Goal: Information Seeking & Learning: Check status

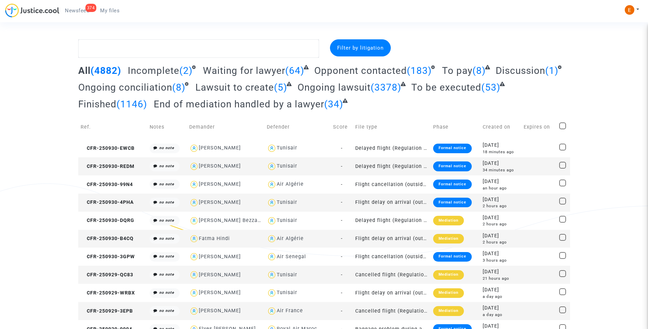
drag, startPoint x: 85, startPoint y: 12, endPoint x: 184, endPoint y: 101, distance: 133.3
click at [85, 12] on span "Newsfeed" at bounding box center [77, 11] width 24 height 6
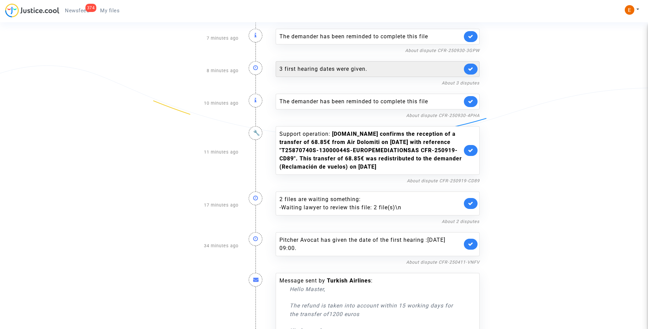
scroll to position [137, 0]
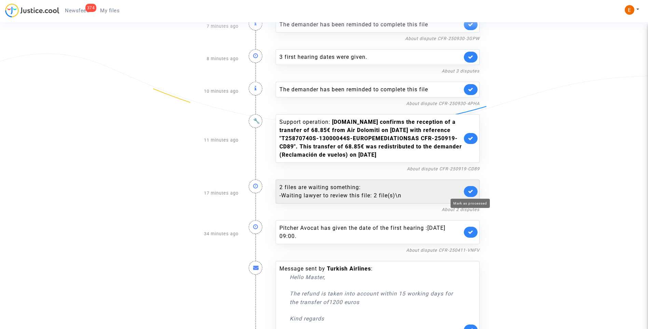
click at [472, 192] on icon at bounding box center [470, 190] width 5 height 5
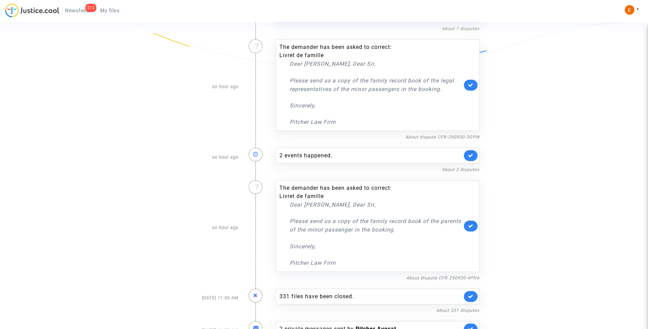
scroll to position [1283, 0]
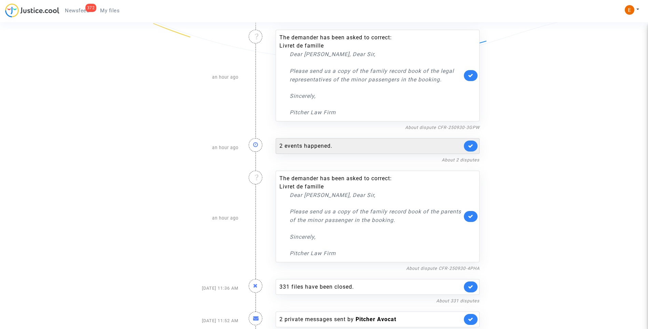
click at [307, 142] on div "2 events happened." at bounding box center [370, 146] width 183 height 8
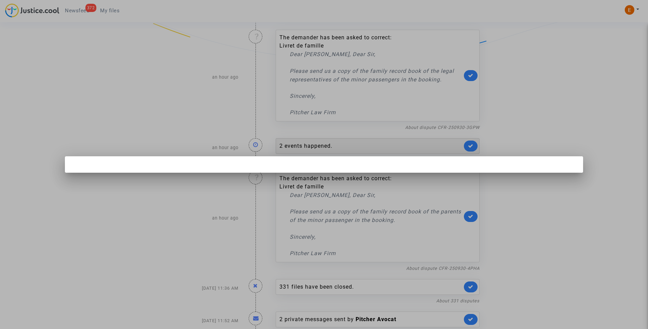
scroll to position [0, 0]
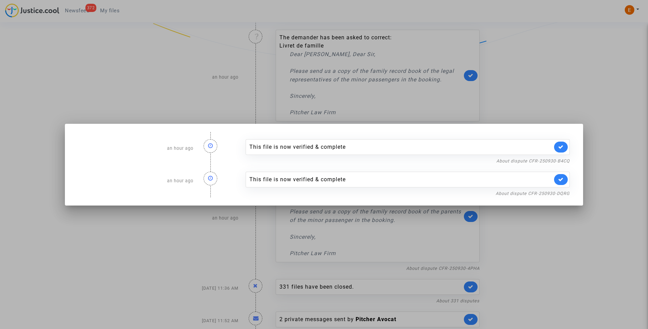
click at [627, 164] on div at bounding box center [324, 164] width 648 height 329
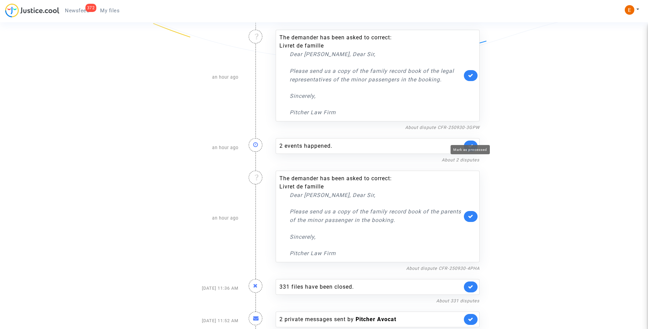
click at [470, 143] on icon at bounding box center [470, 145] width 5 height 5
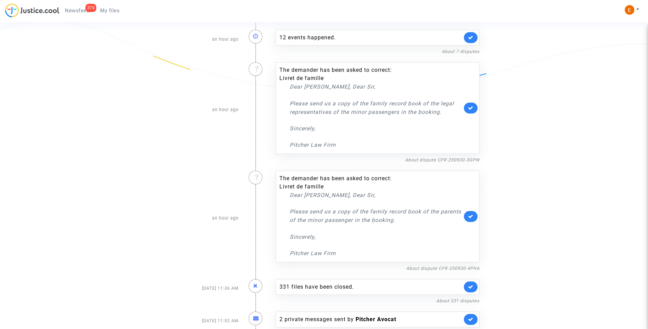
scroll to position [1148, 0]
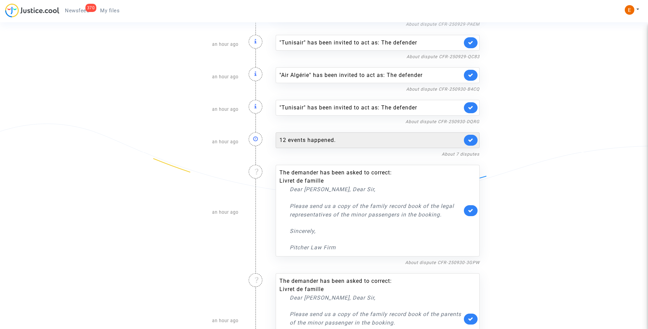
click at [321, 136] on div "12 events happened." at bounding box center [370, 140] width 183 height 8
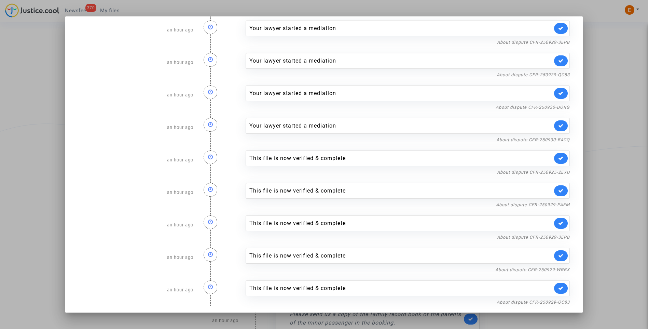
scroll to position [110, 0]
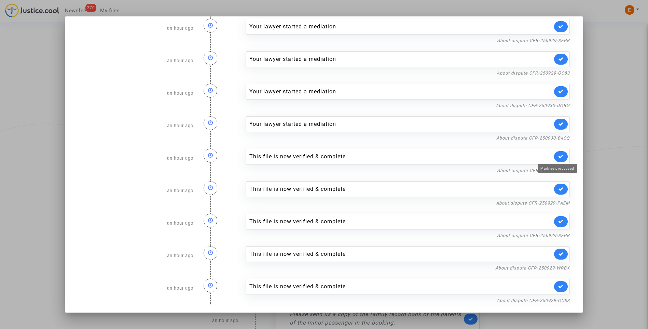
click at [558, 156] on icon at bounding box center [560, 156] width 5 height 5
click at [558, 192] on link at bounding box center [561, 188] width 14 height 11
click at [558, 220] on icon at bounding box center [560, 221] width 5 height 5
click at [558, 254] on icon at bounding box center [560, 253] width 5 height 5
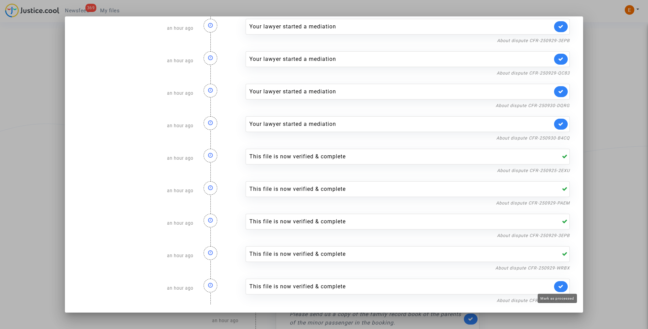
click at [559, 285] on icon at bounding box center [560, 285] width 5 height 5
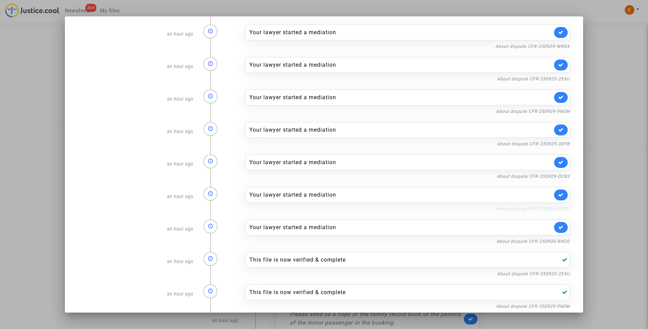
scroll to position [0, 0]
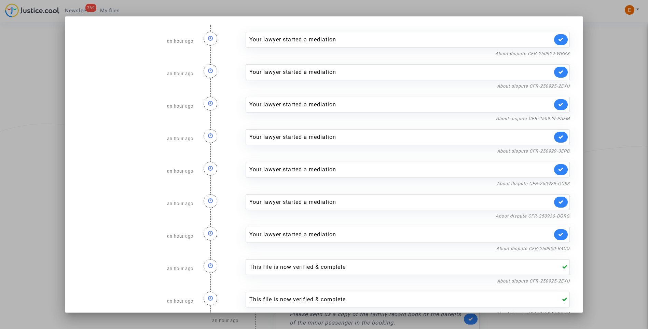
click at [620, 130] on div at bounding box center [324, 164] width 648 height 329
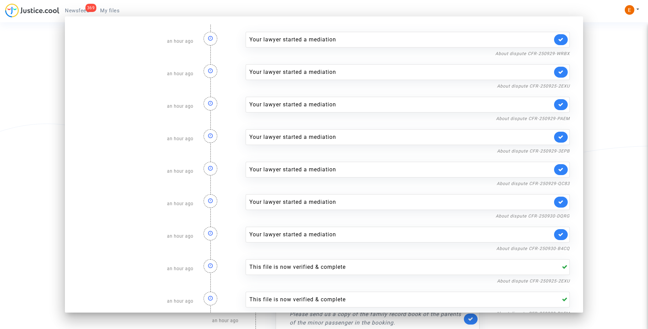
scroll to position [1148, 0]
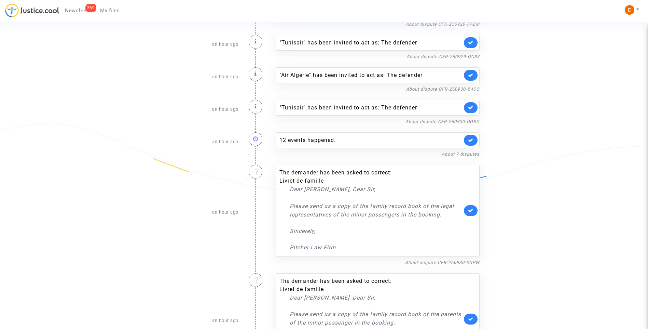
drag, startPoint x: 112, startPoint y: 10, endPoint x: 98, endPoint y: 10, distance: 13.7
click at [112, 10] on span "My files" at bounding box center [109, 11] width 19 height 6
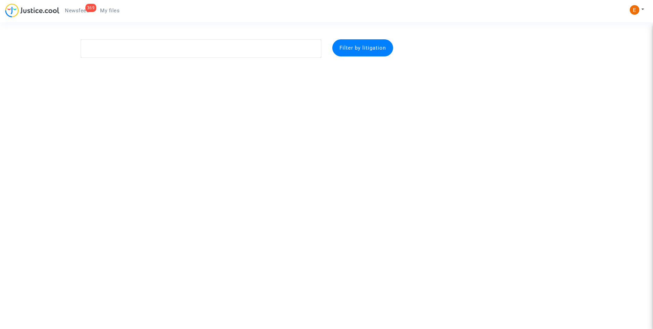
click at [81, 8] on span "Newsfeed" at bounding box center [77, 11] width 24 height 6
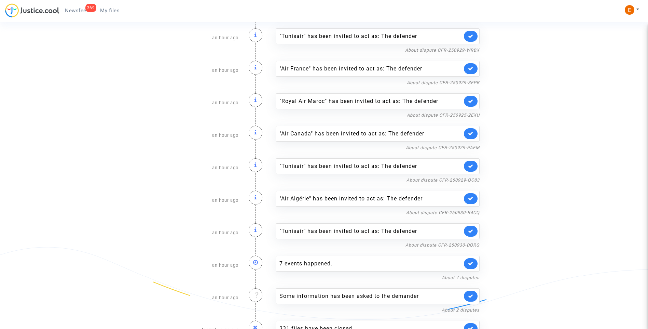
scroll to position [1066, 0]
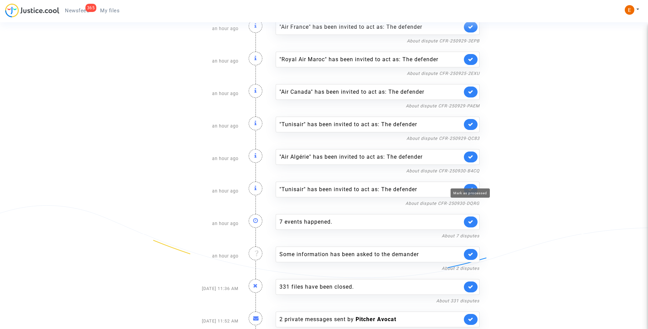
click at [471, 186] on icon at bounding box center [470, 188] width 5 height 5
click at [472, 186] on icon at bounding box center [470, 188] width 5 height 5
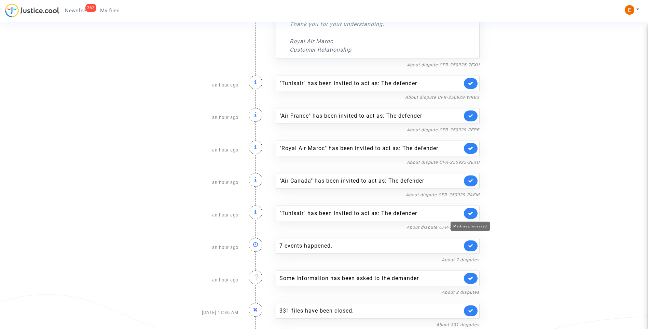
scroll to position [967, 0]
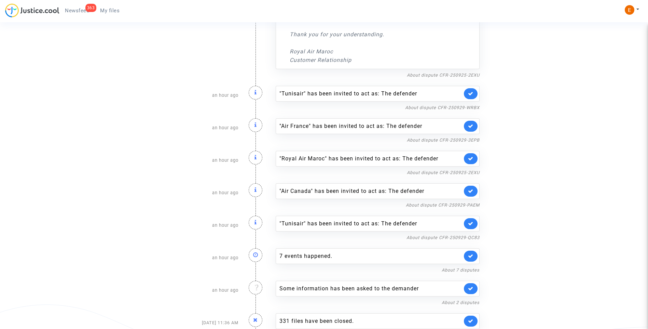
click at [467, 218] on link at bounding box center [471, 223] width 14 height 11
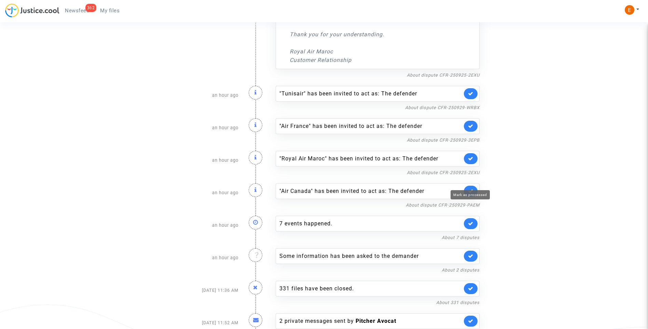
drag, startPoint x: 469, startPoint y: 184, endPoint x: 474, endPoint y: 152, distance: 32.6
click at [469, 188] on icon at bounding box center [470, 190] width 5 height 5
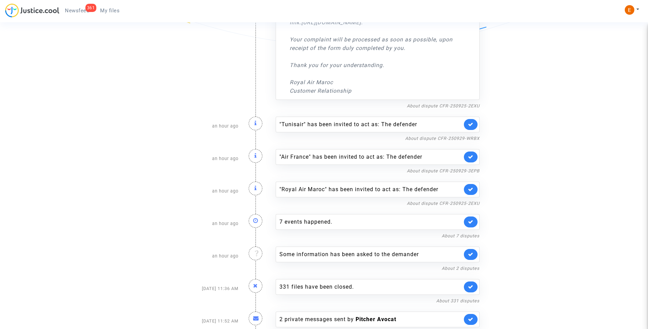
click at [475, 151] on link at bounding box center [471, 156] width 14 height 11
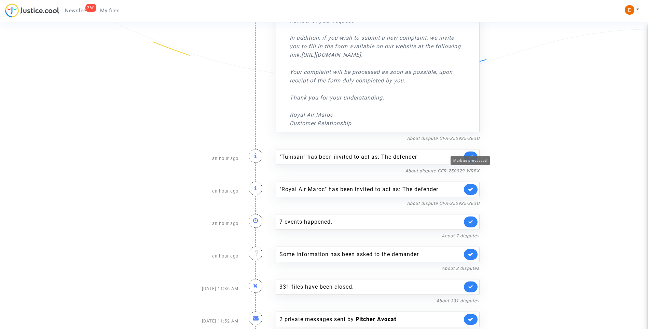
click at [468, 154] on icon at bounding box center [470, 156] width 5 height 5
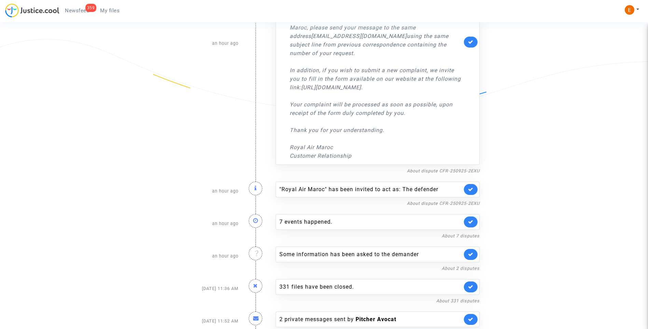
click at [467, 184] on link at bounding box center [471, 189] width 14 height 11
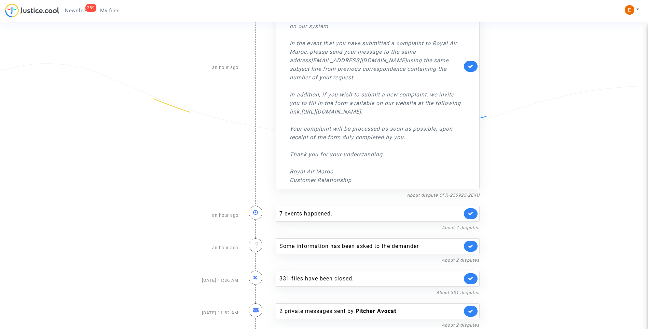
scroll to position [839, 0]
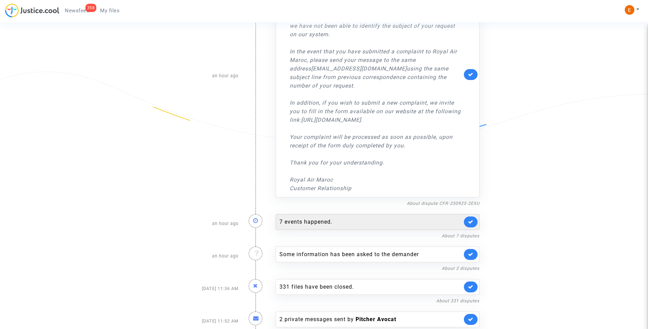
click at [310, 218] on div "7 events happened." at bounding box center [370, 222] width 183 height 8
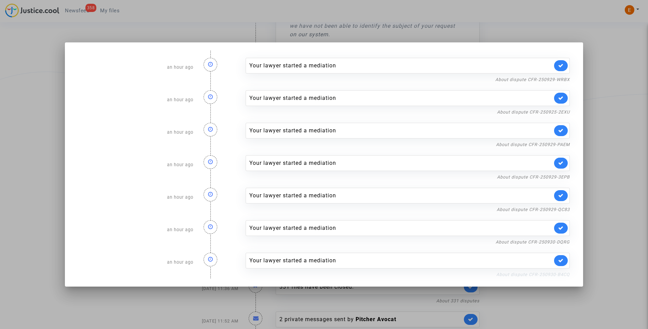
click at [543, 276] on nf-filterlink "About dispute CFR-250930-B4CQ" at bounding box center [532, 273] width 73 height 6
click at [542, 275] on link "About dispute CFR-250930-B4CQ" at bounding box center [532, 273] width 73 height 5
click at [563, 262] on icon at bounding box center [560, 259] width 5 height 5
click at [564, 243] on link "About dispute CFR-250930-DQRG" at bounding box center [532, 241] width 74 height 5
click at [568, 226] on link at bounding box center [561, 227] width 14 height 11
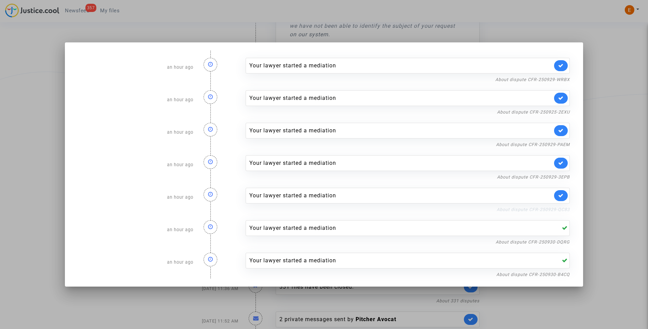
click at [563, 209] on link "About dispute CFR-250929-QC83" at bounding box center [533, 209] width 73 height 5
click at [560, 197] on link at bounding box center [561, 195] width 14 height 11
click at [565, 178] on link "About dispute CFR-250929-3EPB" at bounding box center [533, 176] width 73 height 5
click at [568, 162] on link at bounding box center [561, 162] width 14 height 11
click at [566, 144] on link "About dispute CFR-250929-PAEM" at bounding box center [533, 144] width 74 height 5
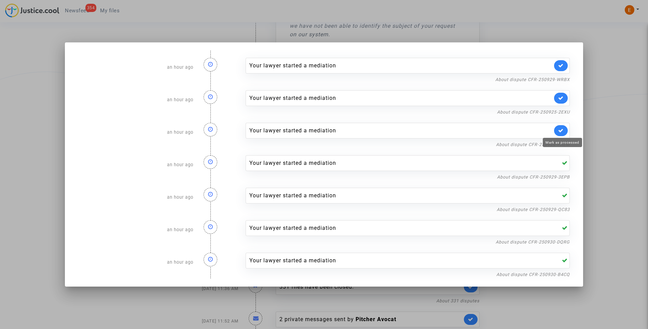
click at [563, 132] on icon at bounding box center [560, 130] width 5 height 5
click at [559, 111] on link "About dispute CFR-250925-2EXU" at bounding box center [533, 111] width 73 height 5
click at [561, 98] on icon at bounding box center [560, 97] width 5 height 5
click at [564, 74] on div "Your lawyer started a mediation About dispute CFR-250929-WRBX" at bounding box center [407, 67] width 335 height 32
click at [561, 79] on link "About dispute CFR-250929-WRBX" at bounding box center [532, 79] width 74 height 5
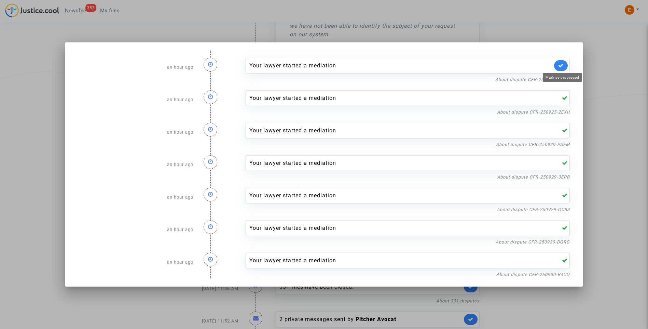
click at [563, 63] on icon at bounding box center [560, 65] width 5 height 5
click at [604, 78] on div at bounding box center [324, 164] width 648 height 329
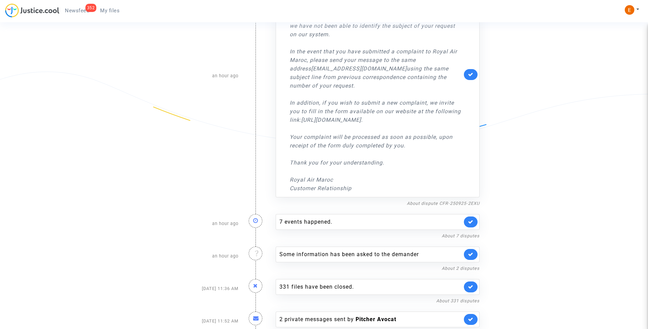
drag, startPoint x: 116, startPoint y: 11, endPoint x: 99, endPoint y: 11, distance: 17.1
click at [116, 11] on span "My files" at bounding box center [109, 11] width 19 height 6
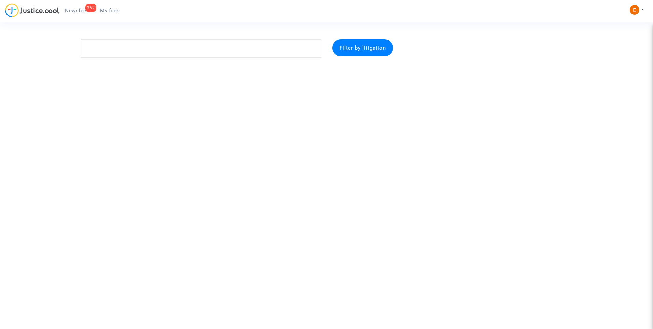
click at [76, 9] on span "Newsfeed" at bounding box center [77, 11] width 24 height 6
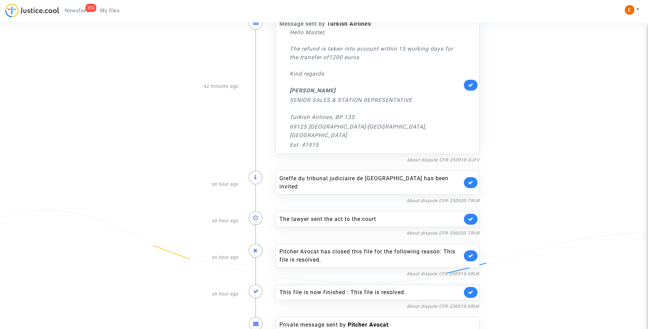
scroll to position [341, 0]
click at [475, 212] on link at bounding box center [471, 217] width 14 height 11
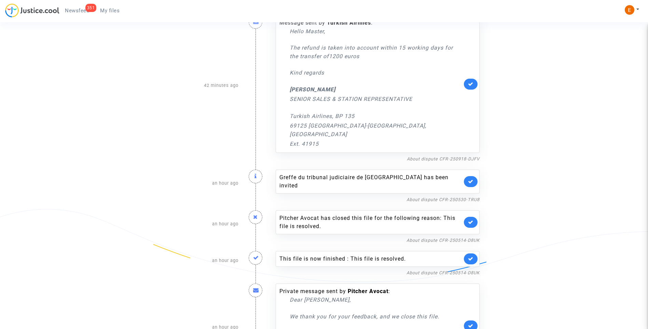
click at [473, 179] on icon at bounding box center [470, 181] width 5 height 5
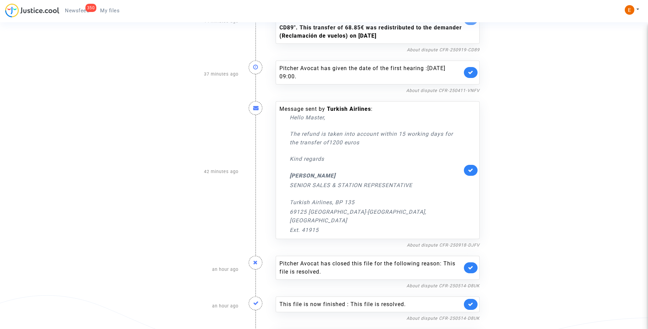
scroll to position [239, 0]
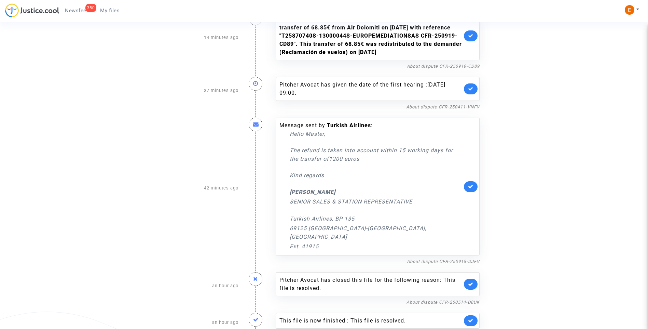
click at [474, 181] on link at bounding box center [471, 186] width 14 height 11
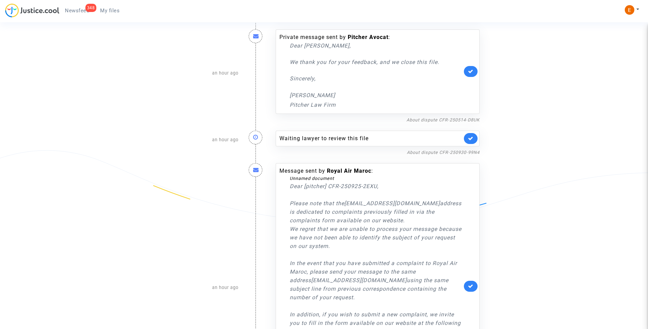
scroll to position [444, 0]
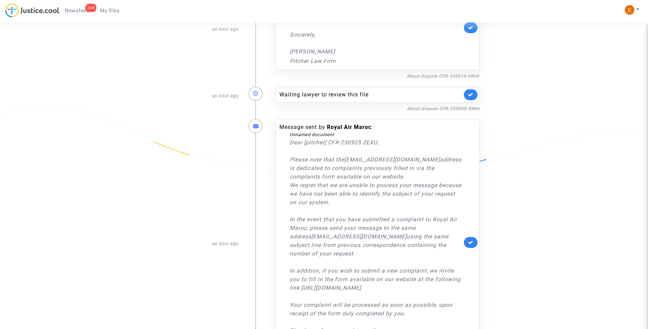
click at [474, 245] on link at bounding box center [471, 242] width 14 height 11
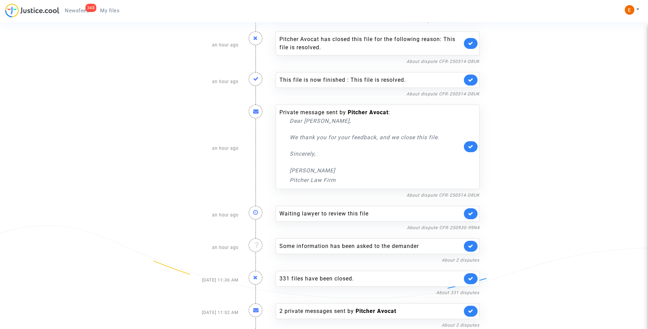
scroll to position [325, 0]
click at [474, 211] on link at bounding box center [471, 213] width 14 height 11
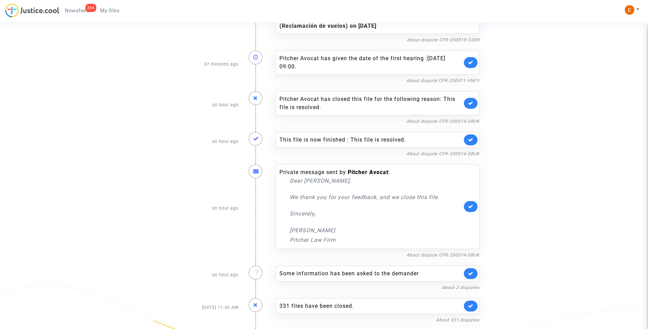
scroll to position [224, 0]
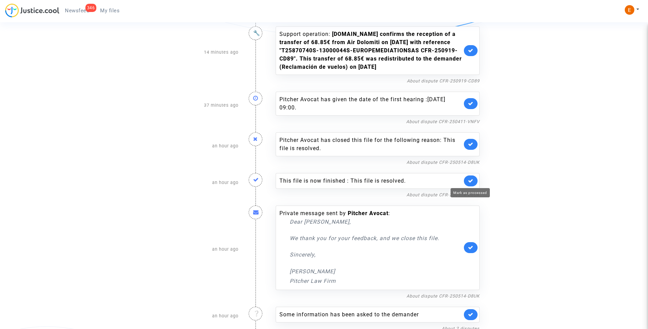
click at [470, 178] on icon at bounding box center [470, 180] width 5 height 5
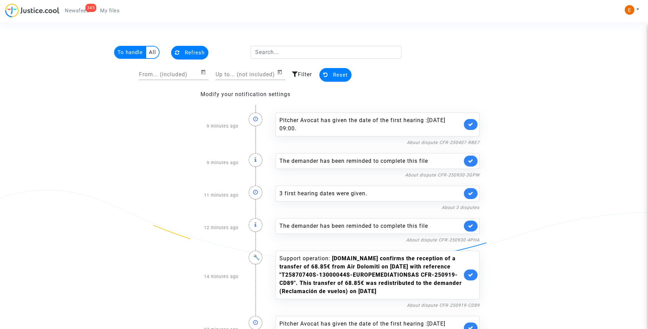
scroll to position [0, 0]
click at [469, 226] on icon at bounding box center [470, 225] width 5 height 5
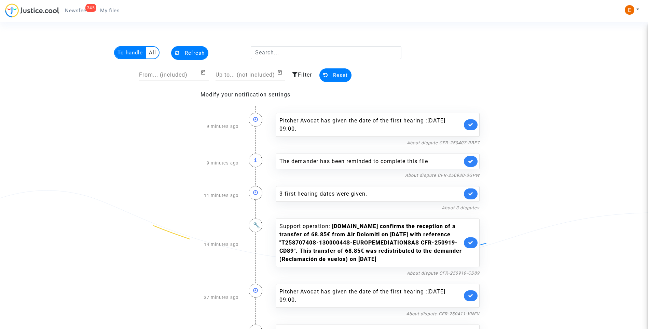
click at [474, 162] on link at bounding box center [471, 161] width 14 height 11
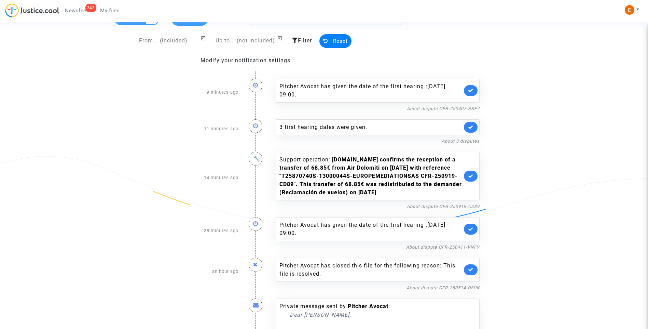
scroll to position [195, 0]
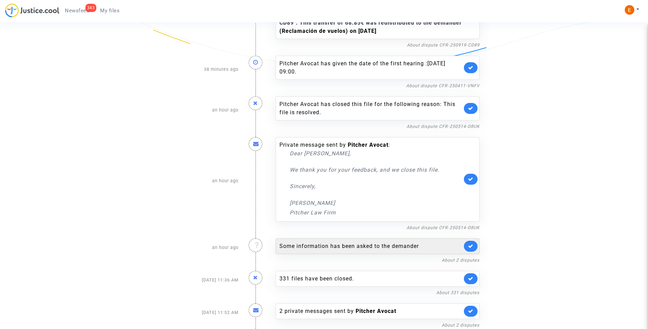
click at [377, 243] on div "Some information has been asked to the demander" at bounding box center [370, 246] width 183 height 8
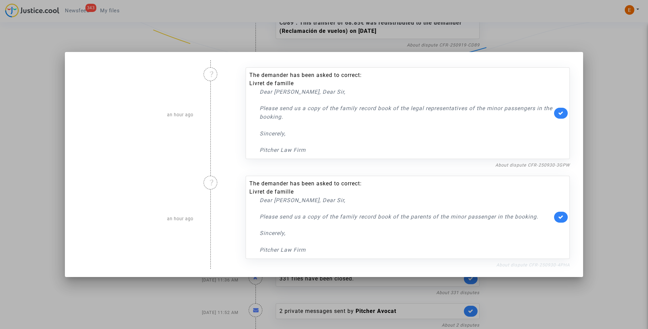
click at [515, 265] on link "About dispute CFR-250930-4PHA" at bounding box center [532, 264] width 73 height 5
click at [566, 215] on link at bounding box center [561, 216] width 14 height 11
click at [558, 164] on link "About dispute CFR-250930-3GPW" at bounding box center [532, 164] width 74 height 5
click at [563, 111] on icon at bounding box center [560, 112] width 5 height 5
click at [633, 94] on div at bounding box center [324, 164] width 648 height 329
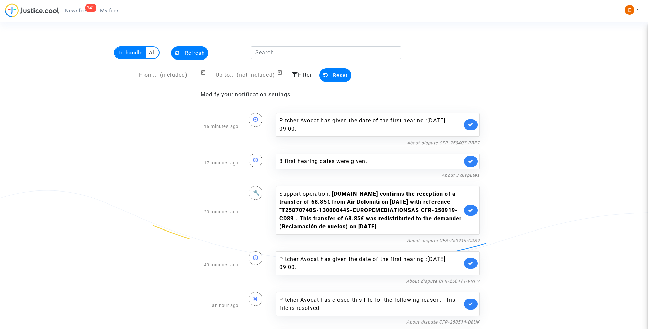
scroll to position [195, 0]
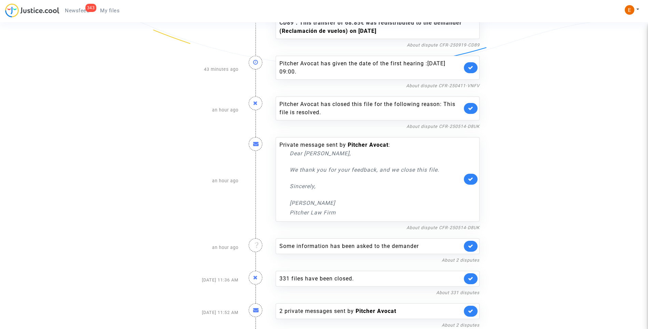
click at [107, 11] on span "My files" at bounding box center [109, 11] width 19 height 6
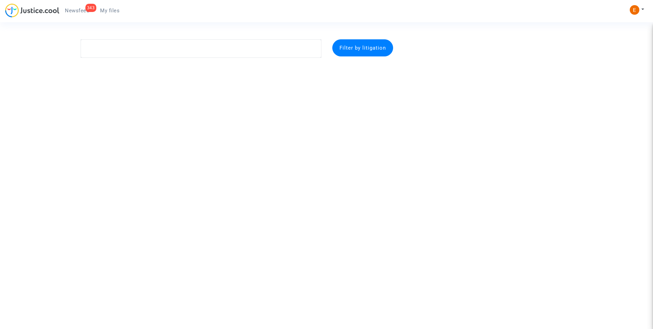
click at [73, 7] on link "343 Newsfeed" at bounding box center [76, 10] width 35 height 10
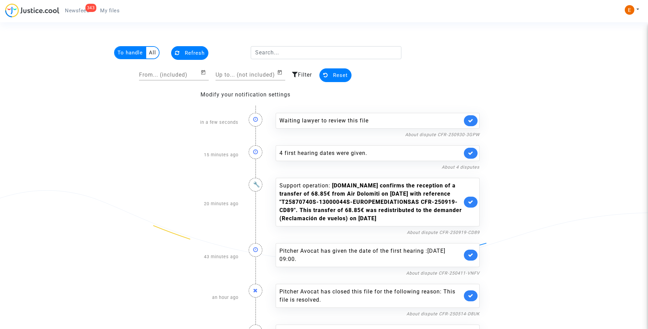
click at [473, 118] on icon at bounding box center [470, 120] width 5 height 5
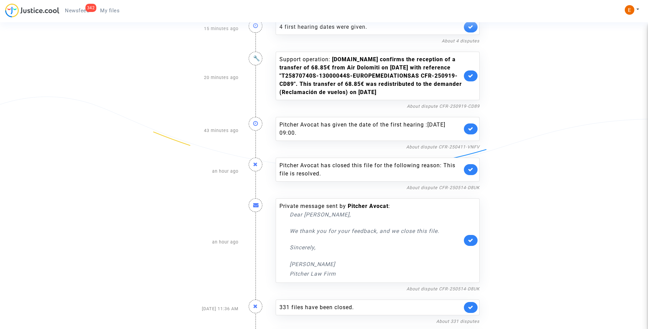
scroll to position [122, 0]
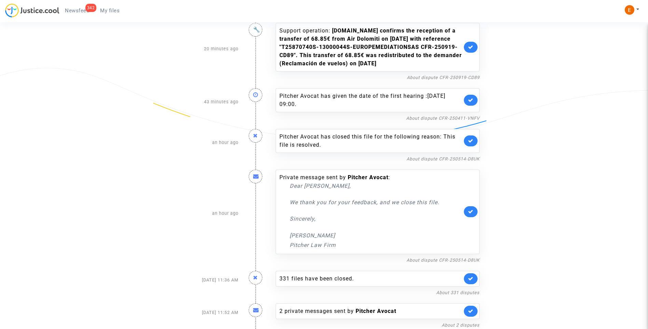
drag, startPoint x: 452, startPoint y: 259, endPoint x: 560, endPoint y: 241, distance: 109.7
click at [560, 241] on div "15 minutes ago 4 first hearing dates were given. About 4 disputes 20 minutes ag…" at bounding box center [324, 155] width 492 height 345
click at [477, 257] on link "About dispute CFR-250514-D8UK" at bounding box center [442, 259] width 73 height 5
click at [471, 211] on icon at bounding box center [470, 211] width 5 height 5
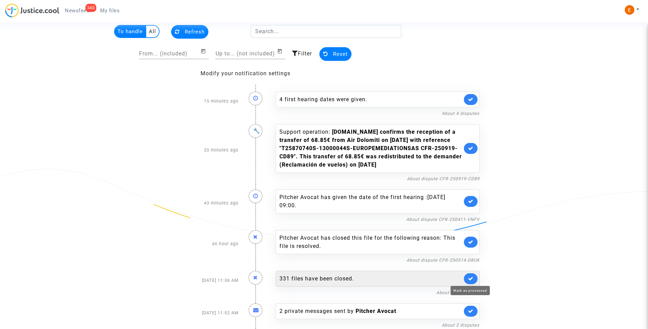
click at [472, 280] on icon at bounding box center [470, 278] width 5 height 5
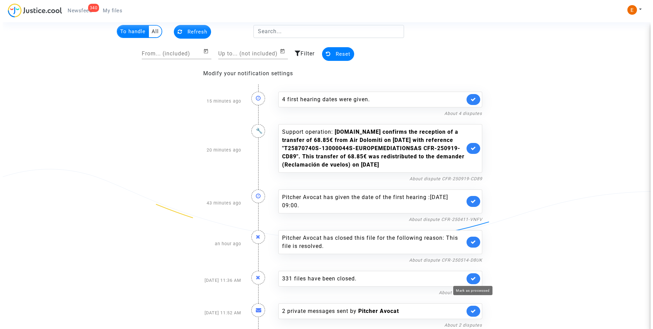
scroll to position [0, 0]
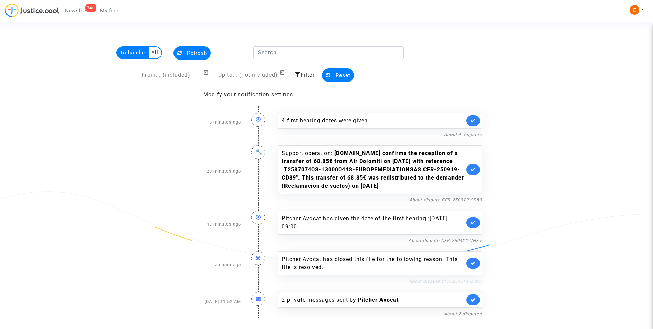
click at [447, 281] on link "About dispute CFR-250514-D8UK" at bounding box center [445, 280] width 73 height 5
click at [477, 262] on link at bounding box center [473, 262] width 14 height 11
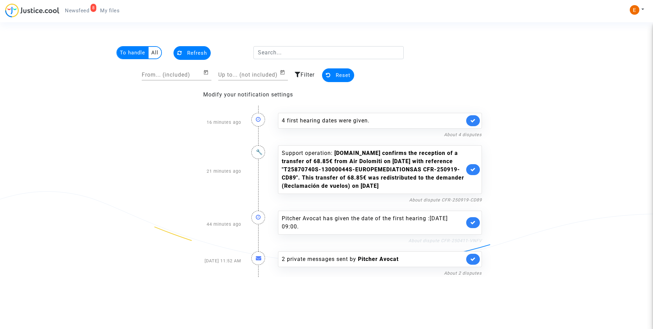
click at [463, 241] on link "About dispute CFR-250411-VNFV" at bounding box center [444, 240] width 73 height 5
click at [471, 220] on icon at bounding box center [472, 222] width 5 height 5
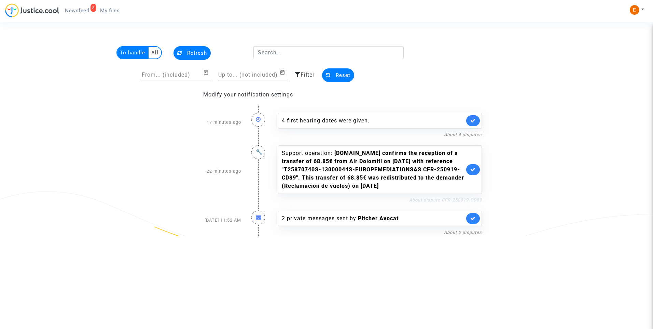
click at [446, 199] on link "About dispute CFR-250919-CD89" at bounding box center [445, 199] width 73 height 5
click at [475, 171] on icon at bounding box center [472, 169] width 5 height 5
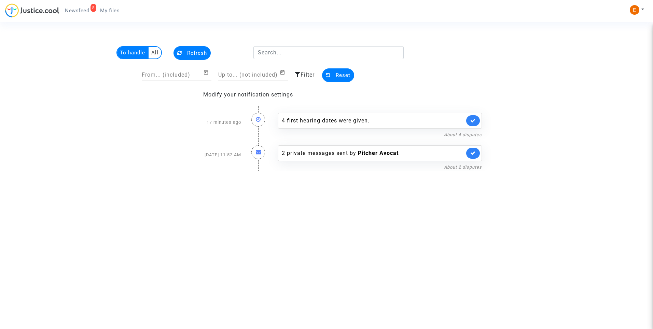
click at [111, 12] on span "My files" at bounding box center [109, 11] width 19 height 6
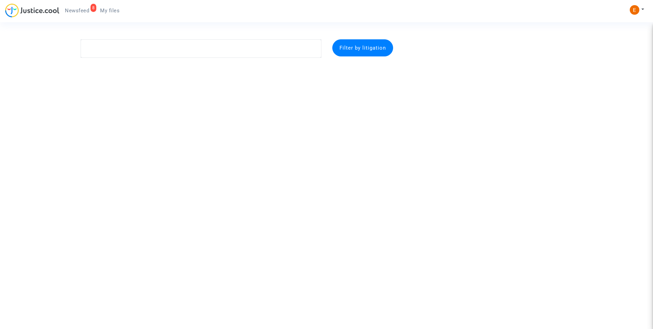
click at [74, 12] on span "Newsfeed" at bounding box center [77, 11] width 24 height 6
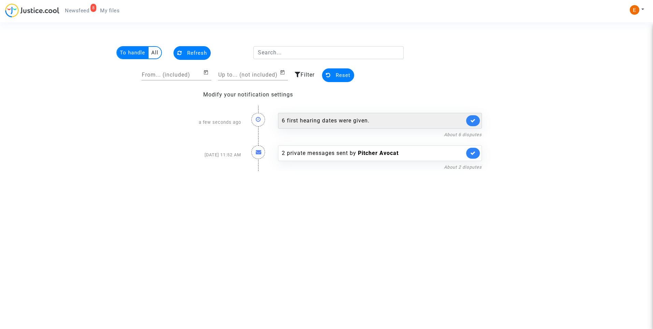
click at [304, 118] on div "6 first hearing dates were given." at bounding box center [373, 120] width 183 height 8
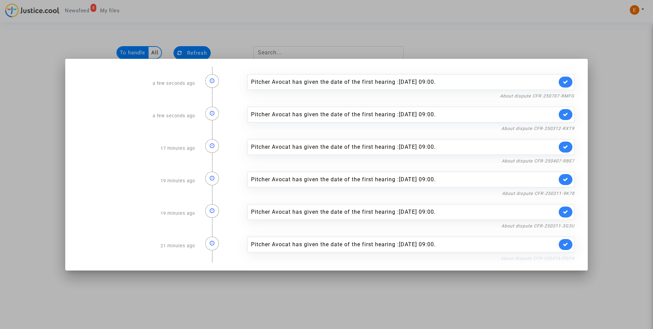
click at [529, 256] on link "About dispute CFR-250410-PGFN" at bounding box center [538, 257] width 74 height 5
click at [566, 247] on link at bounding box center [566, 244] width 14 height 11
click at [566, 225] on link "About dispute CFR-250311-3G3U" at bounding box center [537, 225] width 73 height 5
click at [565, 211] on icon at bounding box center [565, 211] width 5 height 5
click at [565, 195] on link "About dispute CFR-250311-9K78" at bounding box center [538, 193] width 72 height 5
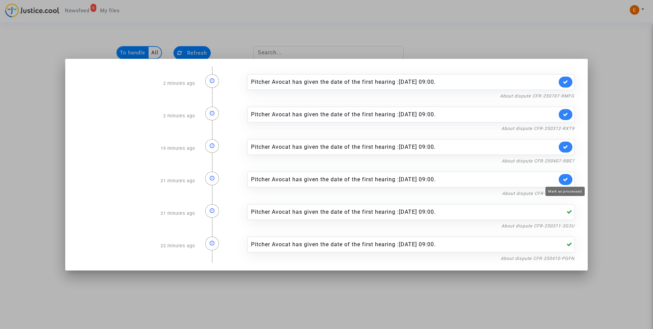
click at [564, 179] on icon at bounding box center [565, 179] width 5 height 5
click at [568, 159] on link "About dispute CFR-250407-RBE7" at bounding box center [538, 160] width 73 height 5
click at [567, 149] on icon at bounding box center [565, 146] width 5 height 5
click at [563, 131] on div "About dispute CFR-250312-RXT9" at bounding box center [410, 128] width 327 height 8
click at [563, 128] on link "About dispute CFR-250312-RXT9" at bounding box center [537, 128] width 73 height 5
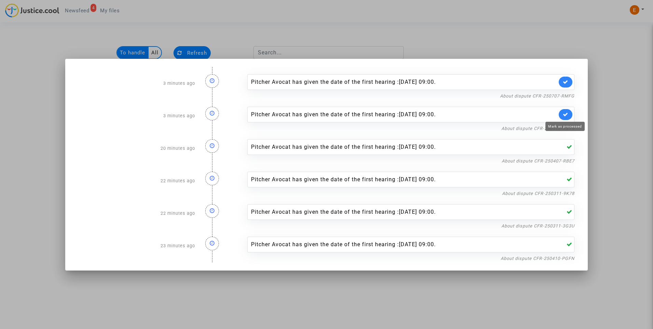
click at [566, 112] on icon at bounding box center [565, 114] width 5 height 5
click at [564, 97] on link "About dispute CFR-250707-RMFG" at bounding box center [537, 95] width 74 height 5
click at [563, 85] on link at bounding box center [566, 81] width 14 height 11
click at [611, 81] on div at bounding box center [326, 164] width 653 height 329
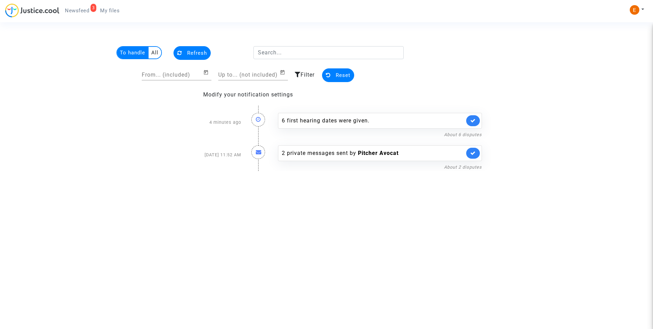
click at [98, 11] on link "My files" at bounding box center [110, 10] width 30 height 10
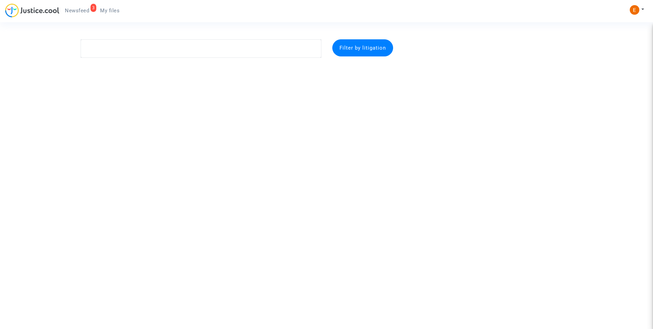
click at [81, 8] on span "Newsfeed" at bounding box center [77, 11] width 24 height 6
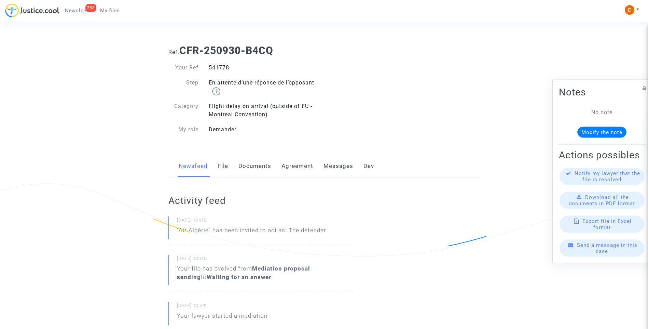
click at [222, 69] on div "541778" at bounding box center [264, 68] width 121 height 8
copy div "541778"
click at [219, 68] on div "541790" at bounding box center [264, 68] width 121 height 8
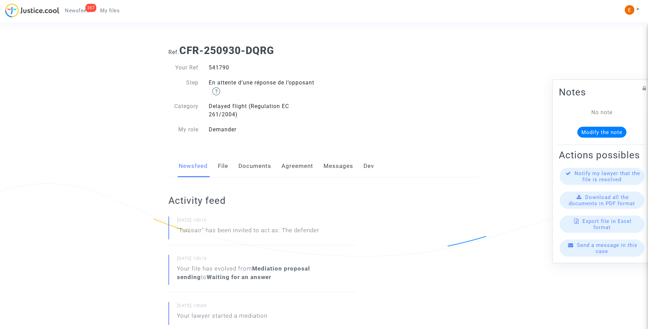
click at [219, 68] on div "541790" at bounding box center [264, 68] width 121 height 8
copy div "541790"
drag, startPoint x: 0, startPoint y: 0, endPoint x: 211, endPoint y: 64, distance: 220.9
click at [211, 64] on div "526998" at bounding box center [264, 68] width 121 height 8
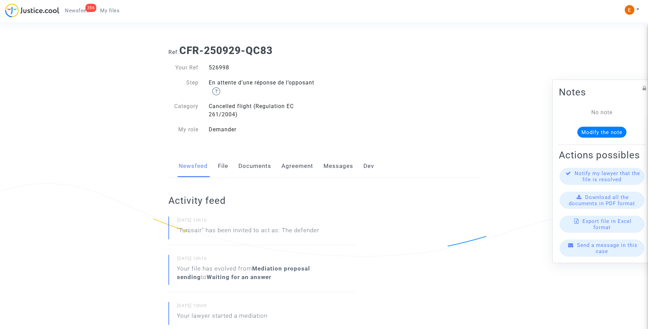
copy div "526998"
click at [215, 71] on div "524384" at bounding box center [264, 68] width 121 height 8
click at [215, 70] on div "524384" at bounding box center [264, 68] width 121 height 8
copy div "524384"
click at [225, 69] on div "536802" at bounding box center [264, 68] width 121 height 8
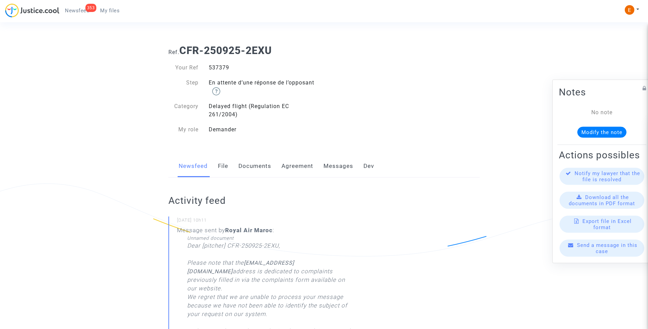
drag, startPoint x: 0, startPoint y: 0, endPoint x: 217, endPoint y: 66, distance: 227.0
click at [217, 66] on div "537379" at bounding box center [264, 68] width 121 height 8
copy div "537379"
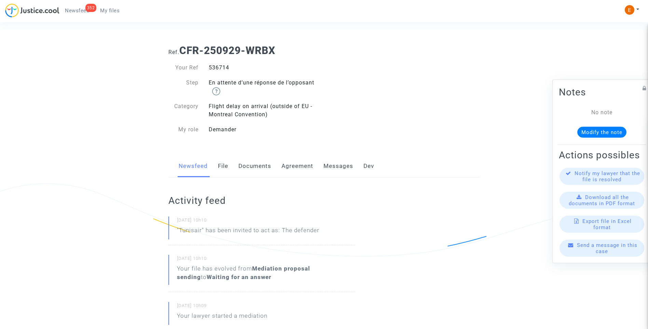
click at [219, 67] on div "536714" at bounding box center [264, 68] width 121 height 8
copy div "536714"
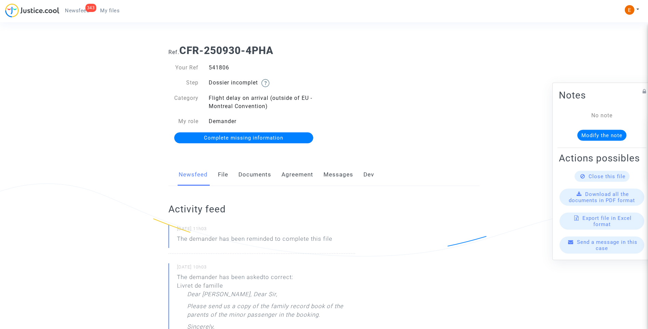
drag, startPoint x: 0, startPoint y: 0, endPoint x: 222, endPoint y: 67, distance: 231.6
click at [222, 67] on div "541806" at bounding box center [264, 68] width 121 height 8
copy div "541806"
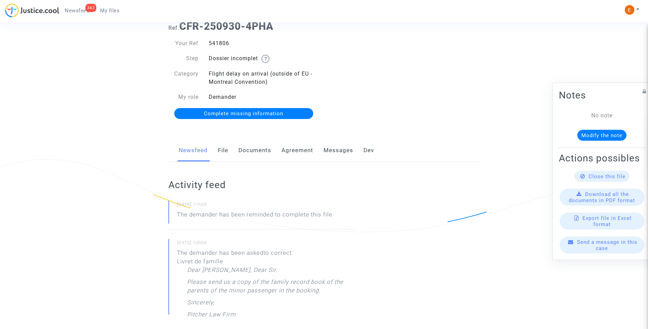
scroll to position [34, 0]
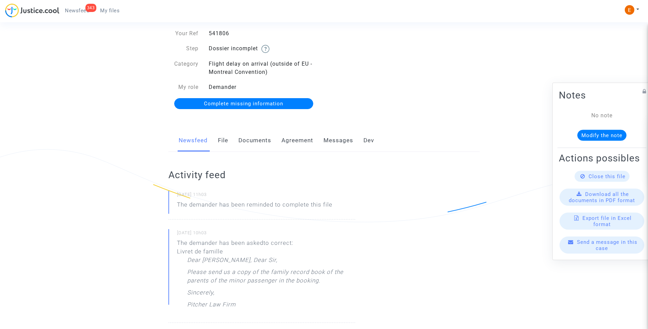
click at [255, 141] on link "Documents" at bounding box center [254, 140] width 33 height 23
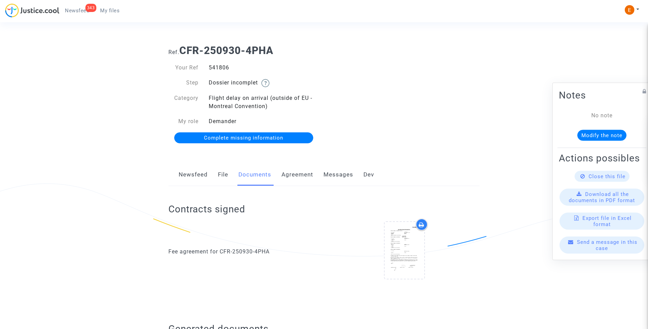
click at [240, 135] on span "Complete missing information" at bounding box center [243, 138] width 79 height 6
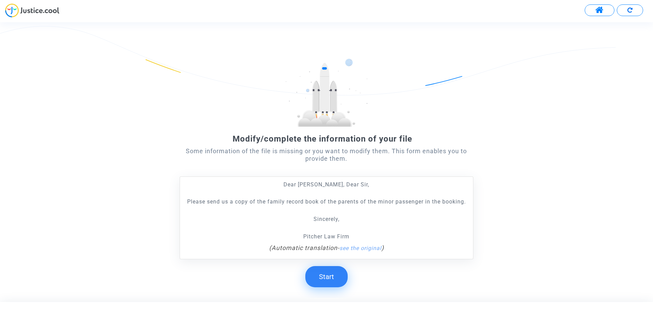
click at [314, 280] on button "Start" at bounding box center [326, 276] width 42 height 21
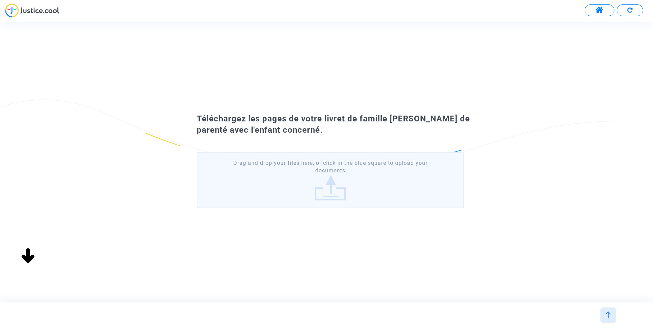
click at [327, 183] on label "Drag and drop your files here, or click in the blue square to upload your docum…" at bounding box center [330, 180] width 267 height 56
click at [0, 0] on input "Drag and drop your files here, or click in the blue square to upload your docum…" at bounding box center [0, 0] width 0 height 0
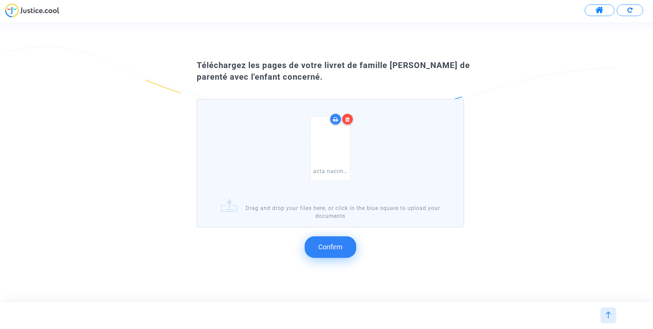
click at [331, 243] on span "Confirm" at bounding box center [330, 246] width 24 height 8
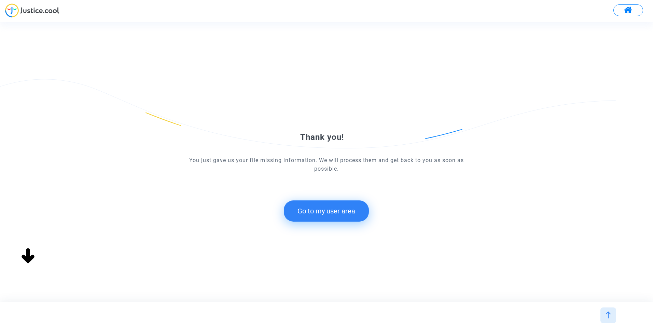
click at [340, 209] on button "Go to my user area" at bounding box center [326, 210] width 85 height 21
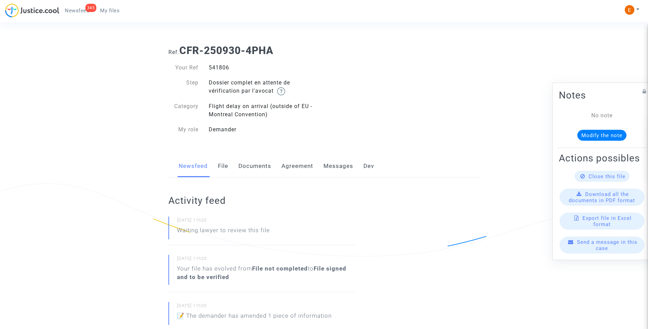
click at [85, 12] on span "Newsfeed" at bounding box center [77, 11] width 24 height 6
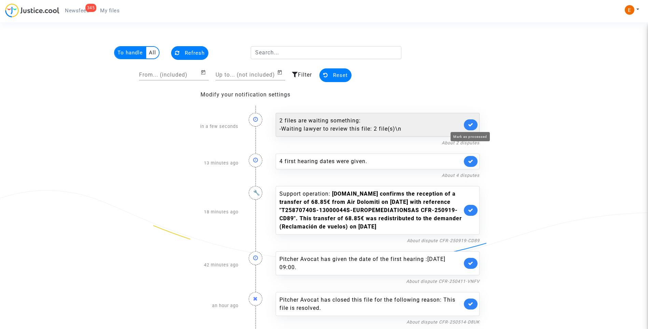
click at [469, 125] on icon at bounding box center [470, 124] width 5 height 5
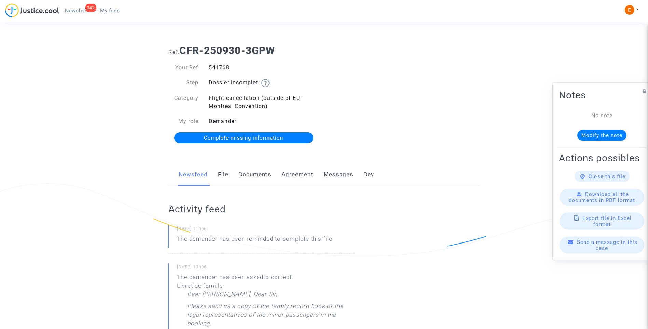
drag, startPoint x: 0, startPoint y: 0, endPoint x: 220, endPoint y: 70, distance: 230.7
click at [220, 70] on div "541768" at bounding box center [264, 68] width 121 height 8
copy div "541768"
click at [253, 172] on link "Documents" at bounding box center [254, 174] width 33 height 23
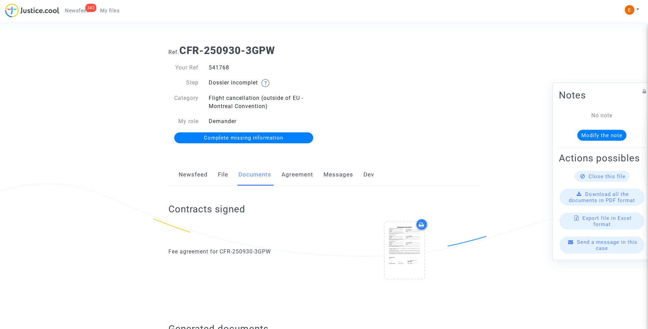
click at [197, 170] on link "Newsfeed" at bounding box center [193, 174] width 29 height 23
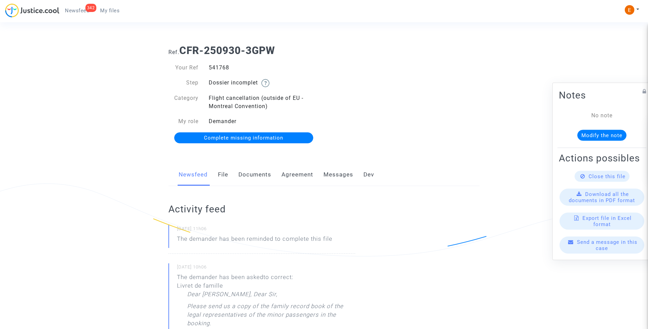
click at [271, 140] on span "Complete missing information" at bounding box center [243, 138] width 79 height 6
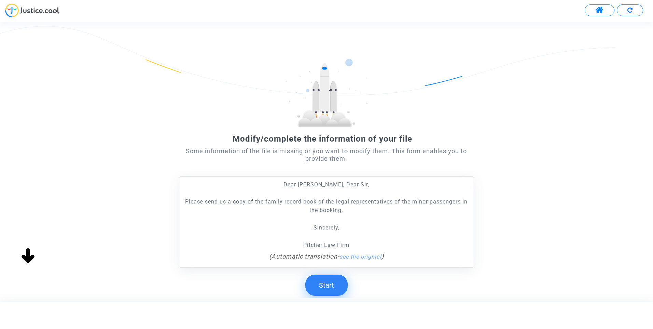
click at [329, 291] on button "Start" at bounding box center [326, 284] width 42 height 21
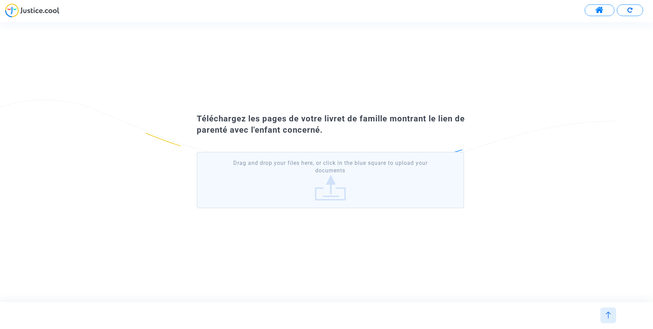
click at [324, 195] on label "Drag and drop your files here, or click in the blue square to upload your docum…" at bounding box center [330, 180] width 267 height 56
click at [0, 0] on input "Drag and drop your files here, or click in the blue square to upload your docum…" at bounding box center [0, 0] width 0 height 0
click at [314, 191] on label "Drag and drop your files here, or click in the blue square to upload your docum…" at bounding box center [330, 180] width 267 height 56
click at [0, 0] on input "Drag and drop your files here, or click in the blue square to upload your docum…" at bounding box center [0, 0] width 0 height 0
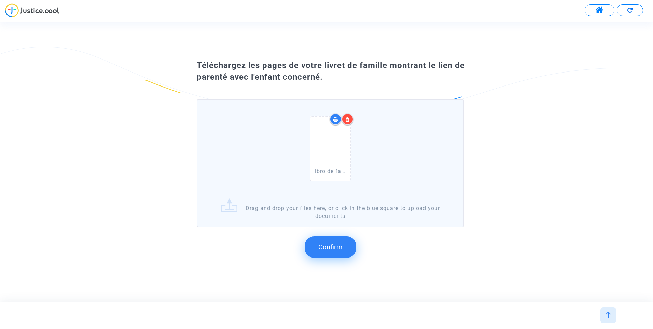
click at [339, 252] on button "Confirm" at bounding box center [331, 246] width 52 height 21
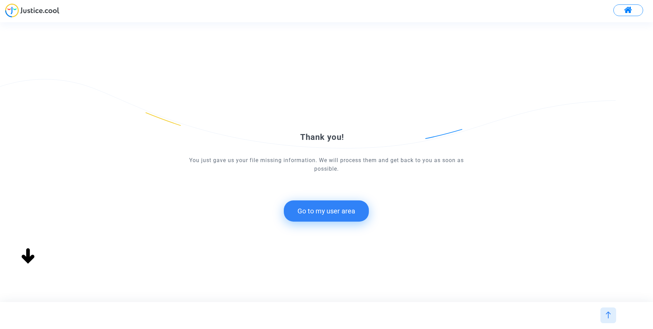
click at [337, 217] on button "Go to my user area" at bounding box center [326, 210] width 85 height 21
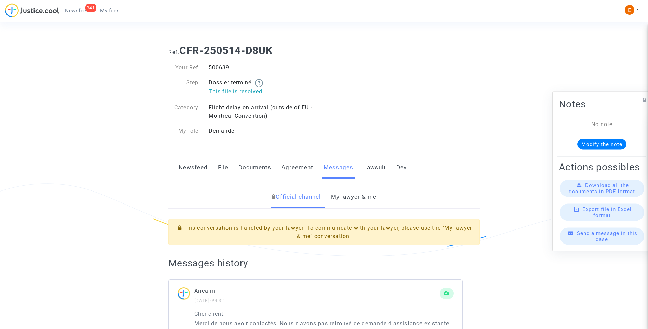
click at [360, 194] on link "My lawyer & me" at bounding box center [353, 196] width 45 height 23
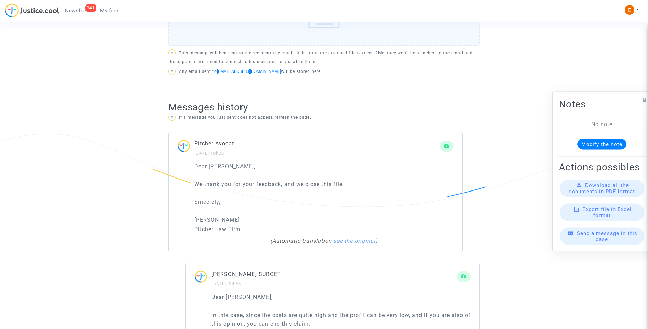
scroll to position [478, 0]
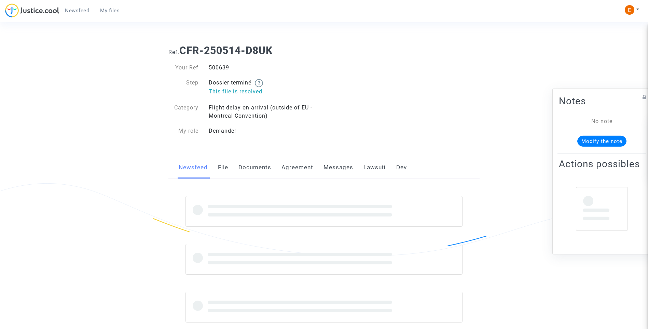
click at [210, 66] on div "500639" at bounding box center [264, 68] width 121 height 8
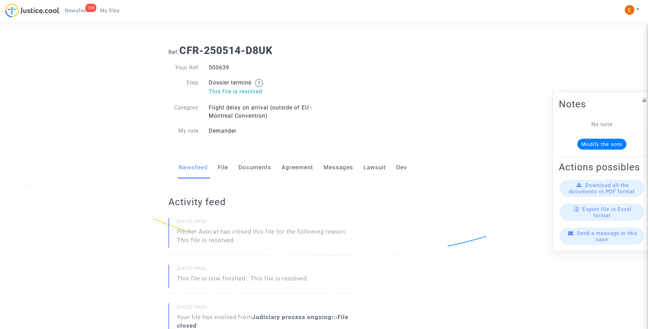
copy div "500639"
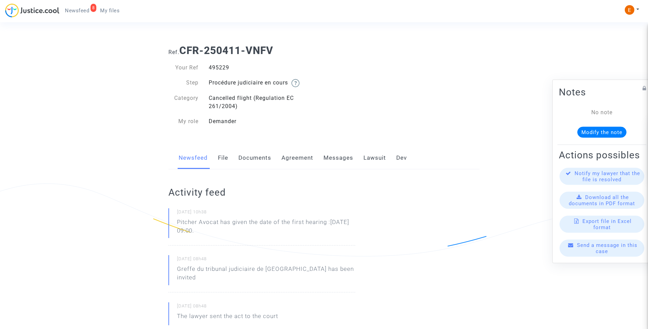
click at [212, 64] on div "495229" at bounding box center [264, 68] width 121 height 8
click at [211, 65] on div "495229" at bounding box center [264, 68] width 121 height 8
copy div "495229"
drag, startPoint x: 243, startPoint y: 233, endPoint x: 171, endPoint y: 224, distance: 72.2
click at [171, 224] on div "30/09/2025 - 10h38 Pitcher Avocat has given the date of the first hearing :Apr …" at bounding box center [261, 226] width 187 height 37
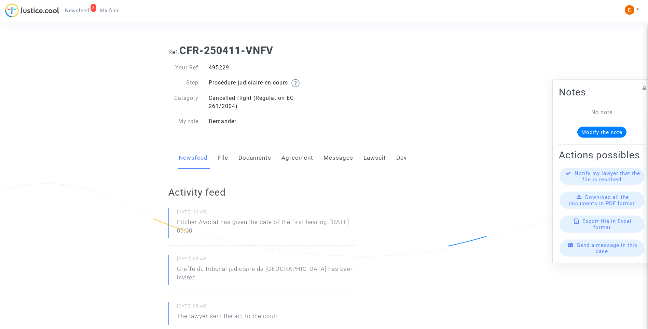
drag, startPoint x: 171, startPoint y: 224, endPoint x: 181, endPoint y: 225, distance: 9.2
click at [223, 230] on p "Pitcher Avocat ha dado la fecha de la primera audiencia: 10 de abril de 2026 a …" at bounding box center [266, 228] width 178 height 20
drag, startPoint x: 221, startPoint y: 221, endPoint x: 254, endPoint y: 229, distance: 33.8
click at [254, 229] on p "Pitcher Avocat ha dado la fecha de la primera audiencia: 10 de abril de 2026 a …" at bounding box center [266, 228] width 178 height 20
drag, startPoint x: 254, startPoint y: 229, endPoint x: 241, endPoint y: 228, distance: 12.7
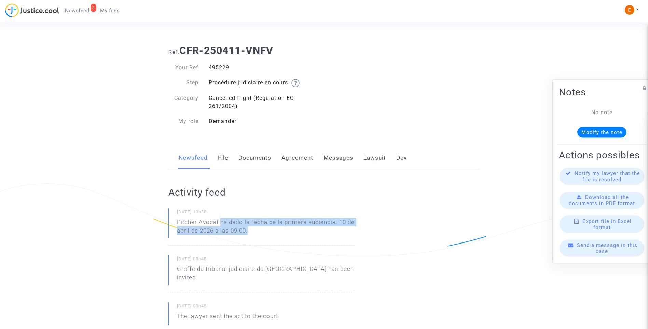
copy p "ha dado la fecha de la primera audiencia: 10 de abril de 2026 a las 09:00."
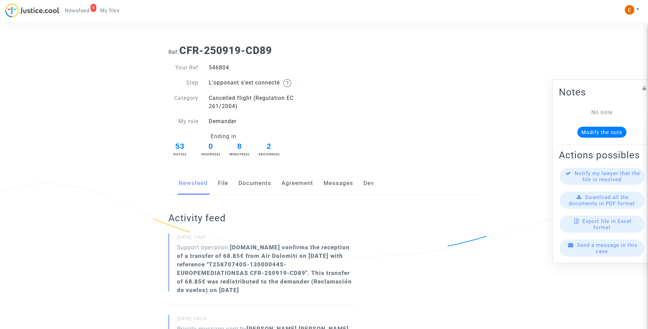
drag, startPoint x: 0, startPoint y: 0, endPoint x: 217, endPoint y: 68, distance: 227.6
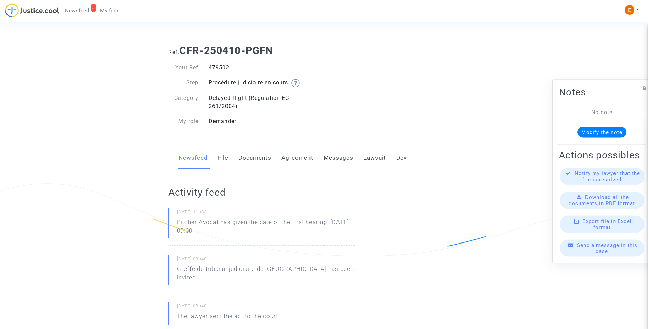
click at [220, 66] on div "479502" at bounding box center [264, 68] width 121 height 8
copy div "479502"
drag, startPoint x: 246, startPoint y: 233, endPoint x: 173, endPoint y: 223, distance: 73.0
click at [173, 223] on div "30/09/2025 - 11h03 Pitcher Avocat has given the date of the first hearing :Apr …" at bounding box center [261, 226] width 187 height 37
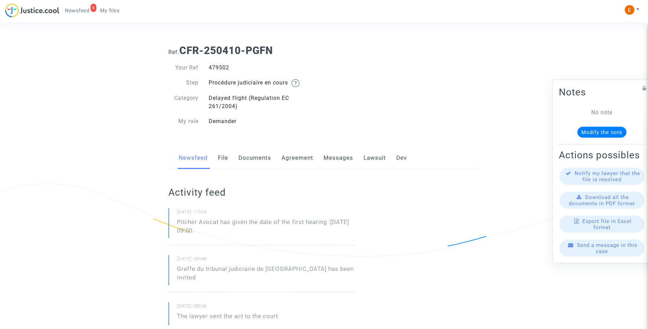
drag, startPoint x: 175, startPoint y: 223, endPoint x: 163, endPoint y: 227, distance: 12.7
drag, startPoint x: 163, startPoint y: 227, endPoint x: 190, endPoint y: 224, distance: 26.5
click at [219, 225] on p "Pitcher Avocat ha dado la fecha de la primera audiencia: 10 de abril de 2026 a …" at bounding box center [266, 228] width 178 height 20
drag, startPoint x: 221, startPoint y: 222, endPoint x: 261, endPoint y: 233, distance: 41.3
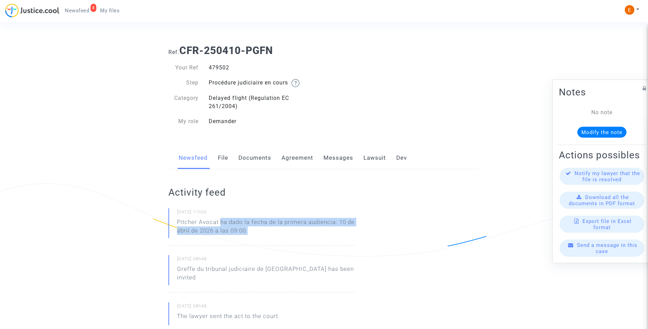
click at [261, 233] on p "Pitcher Avocat ha dado la fecha de la primera audiencia: 10 de abril de 2026 a …" at bounding box center [266, 228] width 178 height 20
drag, startPoint x: 261, startPoint y: 233, endPoint x: 246, endPoint y: 232, distance: 15.1
copy p "ha dado la fecha de la primera audiencia: 10 de abril de 2026 a las 09:00."
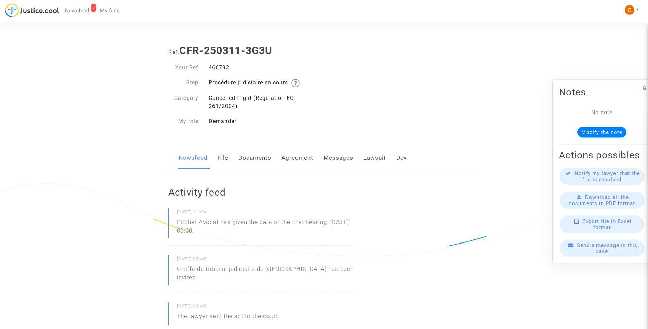
click at [221, 69] on div "466792" at bounding box center [264, 68] width 121 height 8
copy div "466792"
drag, startPoint x: 253, startPoint y: 234, endPoint x: 151, endPoint y: 220, distance: 102.8
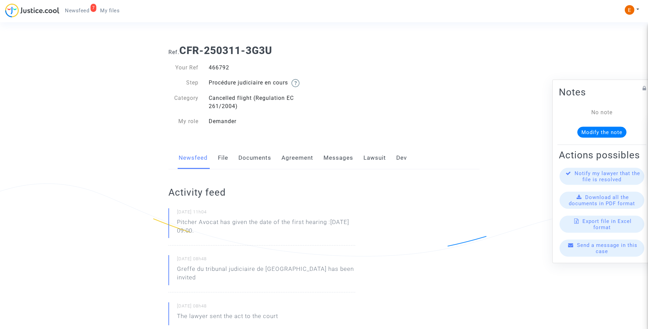
drag, startPoint x: 151, startPoint y: 220, endPoint x: 190, endPoint y: 220, distance: 38.9
click at [230, 226] on p "Pitcher Avocat ha dado la fecha de la primera audiencia: 10 de abril de 2026 a …" at bounding box center [266, 228] width 178 height 20
drag, startPoint x: 228, startPoint y: 223, endPoint x: 271, endPoint y: 231, distance: 43.0
click at [271, 231] on p "Pitcher Avocat ha dado la fecha de la primera audiencia: 10 de abril de 2026 a …" at bounding box center [266, 228] width 178 height 20
drag, startPoint x: 271, startPoint y: 231, endPoint x: 246, endPoint y: 232, distance: 25.3
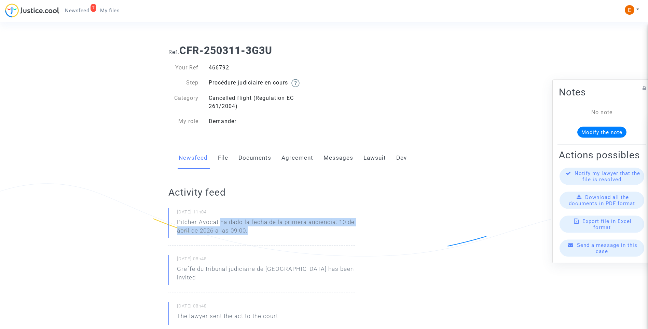
copy p "ha dado la fecha de la primera audiencia: 10 de abril de 2026 a las 09:00."
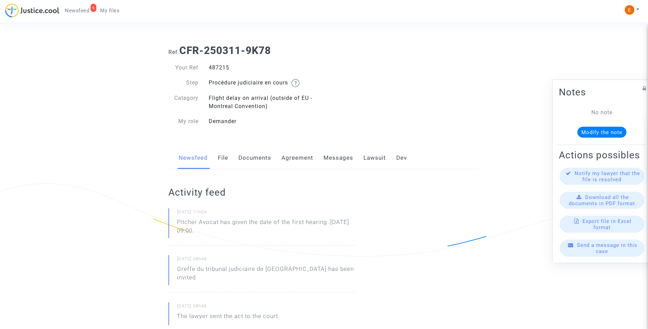
click at [225, 67] on div "487215" at bounding box center [264, 68] width 121 height 8
click at [226, 67] on div "487215" at bounding box center [264, 68] width 121 height 8
copy div "487215"
drag, startPoint x: 219, startPoint y: 230, endPoint x: 172, endPoint y: 223, distance: 48.0
click at [172, 223] on div "30/09/2025 - 11h04 Pitcher Avocat has given the date of the first hearing :Apr …" at bounding box center [261, 226] width 187 height 37
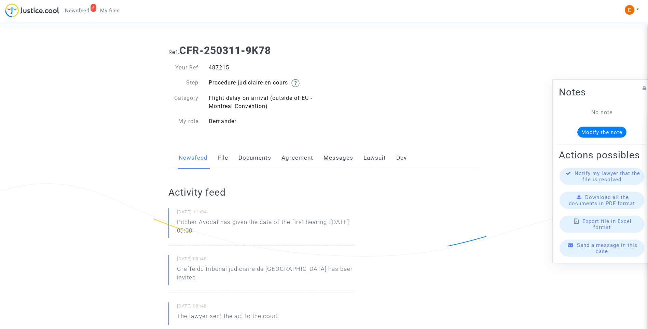
drag, startPoint x: 172, startPoint y: 223, endPoint x: 180, endPoint y: 223, distance: 8.6
click at [220, 220] on p "Pitcher Avocat ha dado la fecha de la primera audiencia: 10 de abril de 2026 a …" at bounding box center [266, 228] width 178 height 20
drag, startPoint x: 221, startPoint y: 222, endPoint x: 253, endPoint y: 232, distance: 34.1
click at [253, 232] on p "Pitcher Avocat ha dado la fecha de la primera audiencia: 10 de abril de 2026 a …" at bounding box center [266, 228] width 178 height 20
drag, startPoint x: 253, startPoint y: 232, endPoint x: 245, endPoint y: 230, distance: 8.5
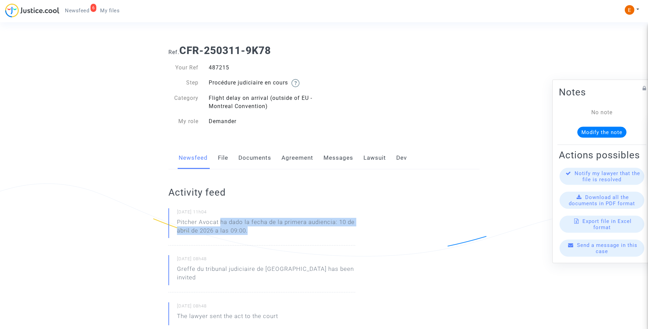
copy p "ha dado la fecha de la primera audiencia: 10 de abril de 2026 a las 09:00."
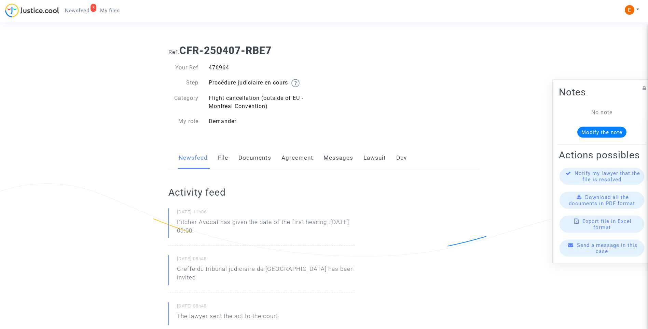
drag, startPoint x: 0, startPoint y: 0, endPoint x: 220, endPoint y: 69, distance: 230.4
click at [220, 69] on div "476964" at bounding box center [264, 68] width 121 height 8
copy div "476964"
drag, startPoint x: 204, startPoint y: 231, endPoint x: 170, endPoint y: 220, distance: 35.8
click at [170, 220] on div "30/09/2025 - 11h06 Pitcher Avocat has given the date of the first hearing :Apr …" at bounding box center [261, 226] width 187 height 37
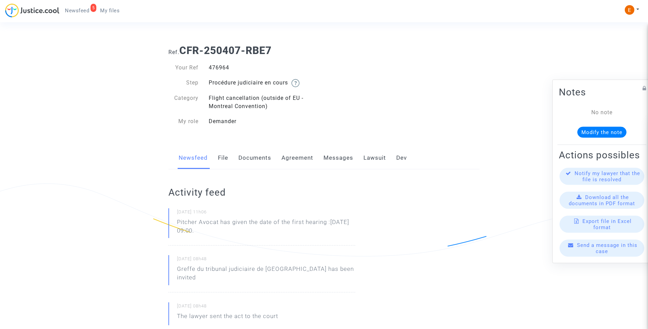
drag, startPoint x: 170, startPoint y: 220, endPoint x: 183, endPoint y: 223, distance: 14.0
click at [228, 227] on p "Pitcher Avocat ha dado la fecha de la primera audiencia: 10 de abril de 2026 a …" at bounding box center [266, 228] width 178 height 20
drag, startPoint x: 221, startPoint y: 222, endPoint x: 254, endPoint y: 229, distance: 34.4
click at [254, 229] on p "Pitcher Avocat ha dado la fecha de la primera audiencia: 10 de abril de 2026 a …" at bounding box center [266, 228] width 178 height 20
drag, startPoint x: 254, startPoint y: 229, endPoint x: 248, endPoint y: 230, distance: 6.8
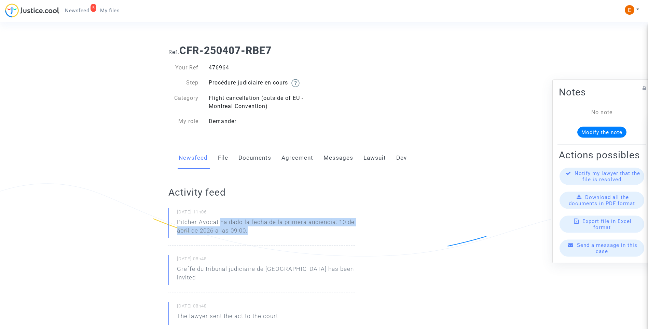
copy p "ha dado la fecha de la primera audiencia: 10 de abril de 2026 a las 09:00."
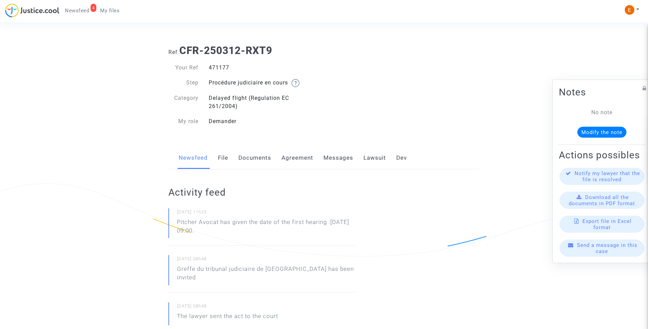
click at [223, 68] on div "471177" at bounding box center [264, 68] width 121 height 8
copy div "471177"
drag, startPoint x: 255, startPoint y: 233, endPoint x: 151, endPoint y: 229, distance: 104.9
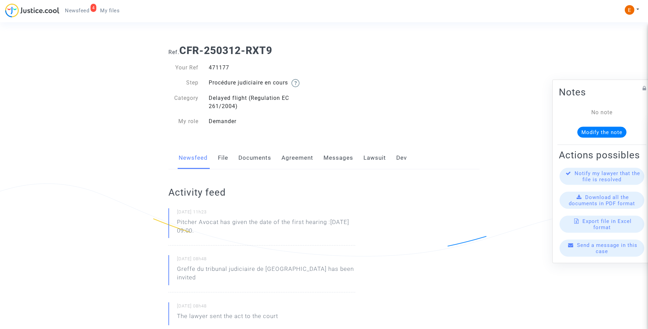
drag, startPoint x: 151, startPoint y: 229, endPoint x: 199, endPoint y: 225, distance: 48.3
click at [232, 224] on p "Pitcher Avocat ha dado la fecha de la primera audiencia: 10 de abril de 2026 a …" at bounding box center [266, 228] width 178 height 20
drag, startPoint x: 221, startPoint y: 220, endPoint x: 267, endPoint y: 225, distance: 46.4
click at [267, 225] on p "Pitcher Avocat ha dado la fecha de la primera audiencia: 10 de abril de 2026 a …" at bounding box center [266, 228] width 178 height 20
drag, startPoint x: 267, startPoint y: 225, endPoint x: 222, endPoint y: 223, distance: 45.1
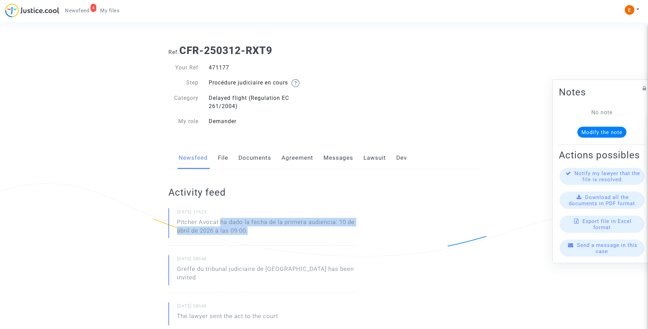
click at [222, 223] on p "Pitcher Avocat ha dado la fecha de la primera audiencia: 10 de abril de 2026 a …" at bounding box center [266, 228] width 178 height 20
copy p "ha dado la fecha de la primera audiencia: 10 de abril de 2026 a las 09:00."
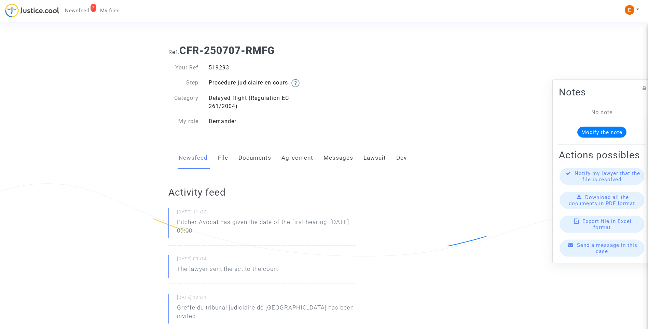
click at [223, 67] on div "519293" at bounding box center [264, 68] width 121 height 8
copy div "519293"
drag, startPoint x: 254, startPoint y: 238, endPoint x: 150, endPoint y: 222, distance: 105.7
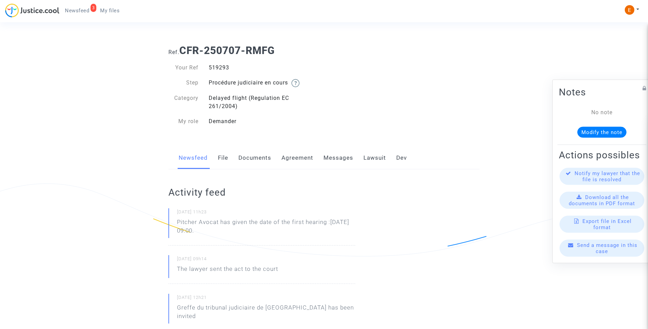
drag, startPoint x: 150, startPoint y: 222, endPoint x: 191, endPoint y: 224, distance: 41.4
click at [229, 226] on p "Pitcher Avocat ha dado la fecha de la primera audiencia: 30 de junio de 2026 a …" at bounding box center [266, 228] width 178 height 20
drag, startPoint x: 221, startPoint y: 220, endPoint x: 265, endPoint y: 232, distance: 45.1
click at [265, 232] on p "Pitcher Avocat ha dado la fecha de la primera audiencia: 30 de junio de 2026 a …" at bounding box center [266, 228] width 178 height 20
drag, startPoint x: 265, startPoint y: 232, endPoint x: 248, endPoint y: 232, distance: 17.1
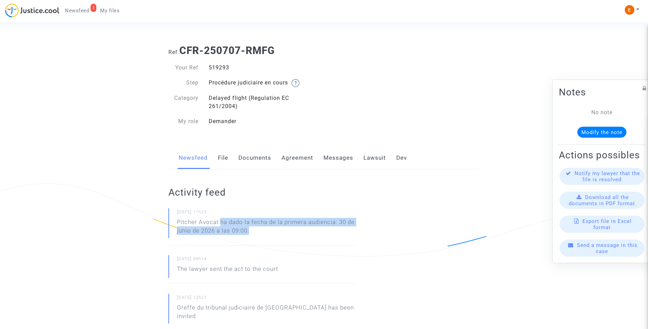
copy p "ha dado la fecha de la primera audiencia: 30 de junio de 2026 a las 09:00."
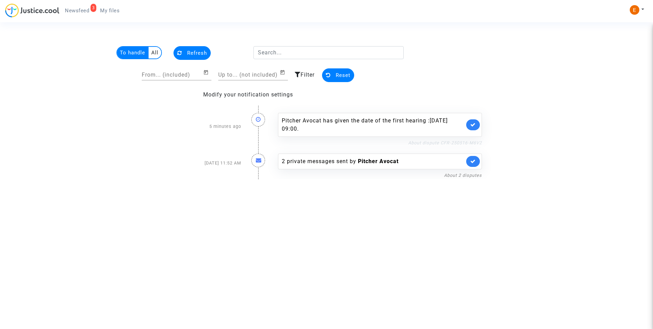
click at [444, 143] on link "About dispute CFR-250516-M6V2" at bounding box center [445, 142] width 74 height 5
click at [471, 127] on link at bounding box center [473, 124] width 14 height 11
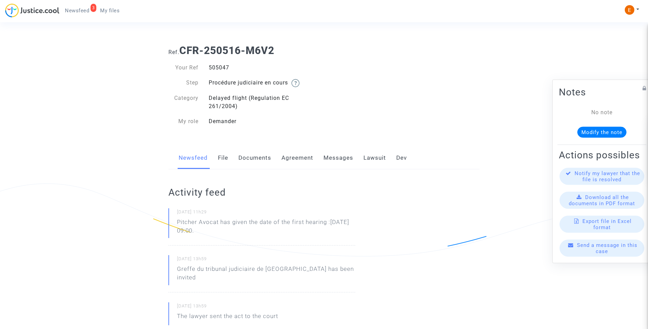
click at [224, 68] on div "505047" at bounding box center [264, 68] width 121 height 8
copy div "505047"
drag, startPoint x: 257, startPoint y: 229, endPoint x: 165, endPoint y: 226, distance: 92.9
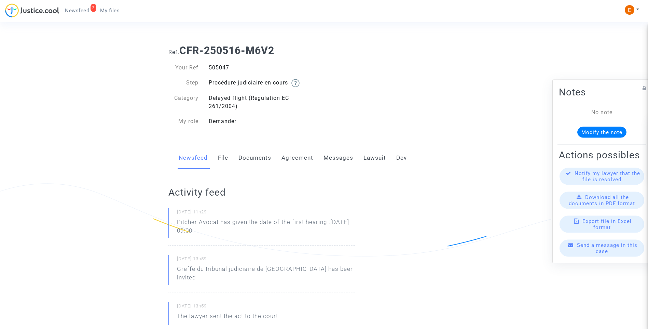
drag, startPoint x: 165, startPoint y: 226, endPoint x: 188, endPoint y: 222, distance: 23.9
click at [216, 231] on p "Pitcher Avocat ha dado la fecha de la primera audiencia: 30 de junio de 2026 a …" at bounding box center [266, 228] width 178 height 20
drag, startPoint x: 220, startPoint y: 221, endPoint x: 271, endPoint y: 237, distance: 53.2
click at [271, 237] on p "Pitcher Avocat ha dado la fecha de la primera audiencia: 30 de junio de 2026 a …" at bounding box center [266, 228] width 178 height 20
drag, startPoint x: 271, startPoint y: 237, endPoint x: 244, endPoint y: 234, distance: 27.1
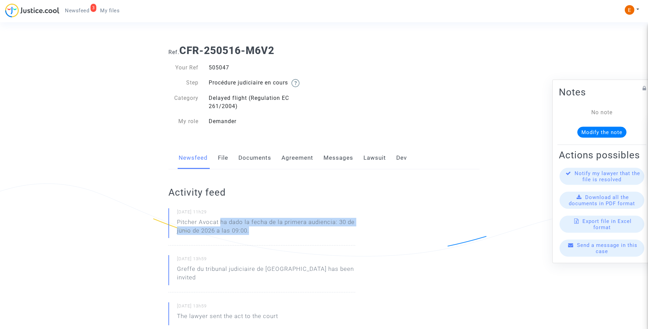
copy p "ha dado la fecha de la primera audiencia: 30 de junio de 2026 a las 09:00."
